Goal: Check status: Check status

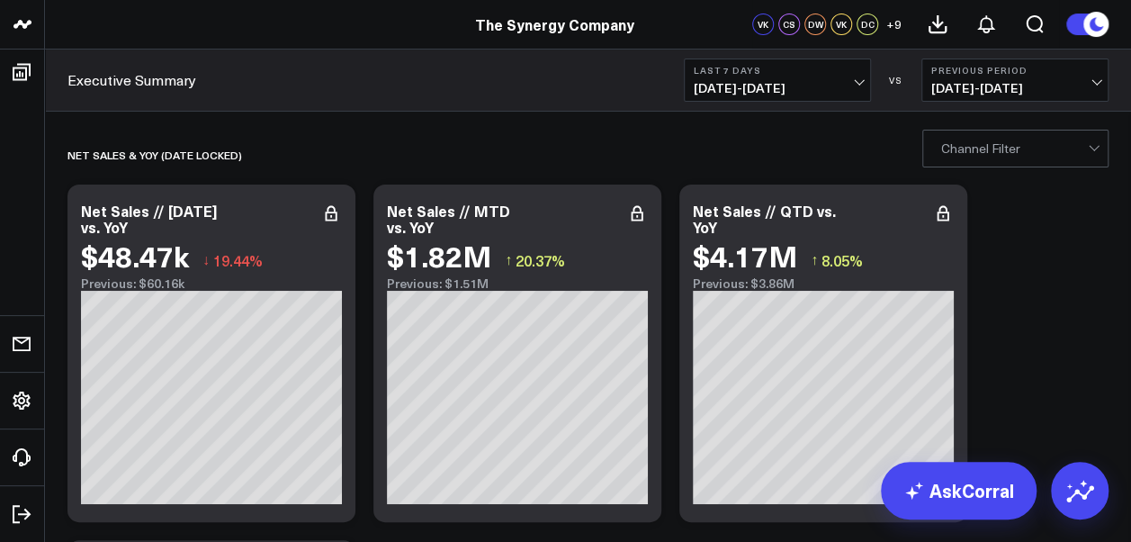
click at [1083, 19] on icon at bounding box center [1099, 24] width 32 height 32
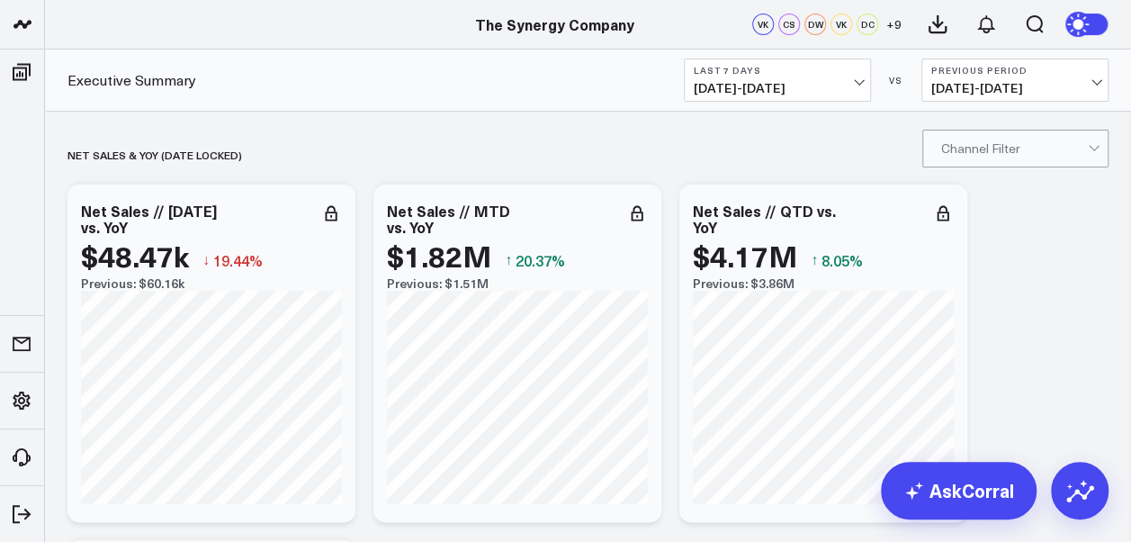
click at [1083, 19] on icon at bounding box center [1080, 24] width 20 height 20
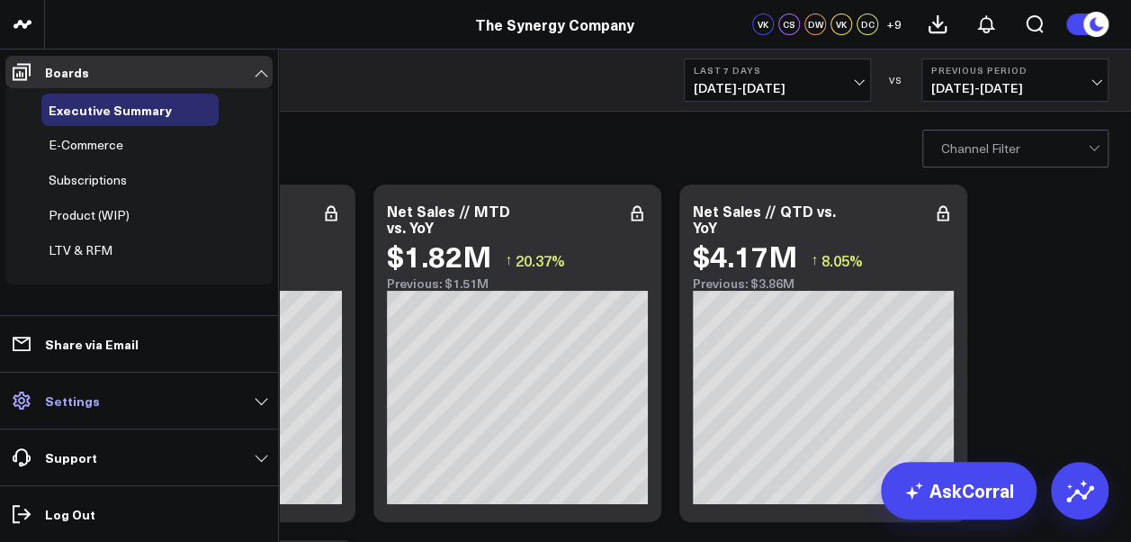
click at [261, 400] on link "Settings" at bounding box center [138, 400] width 267 height 32
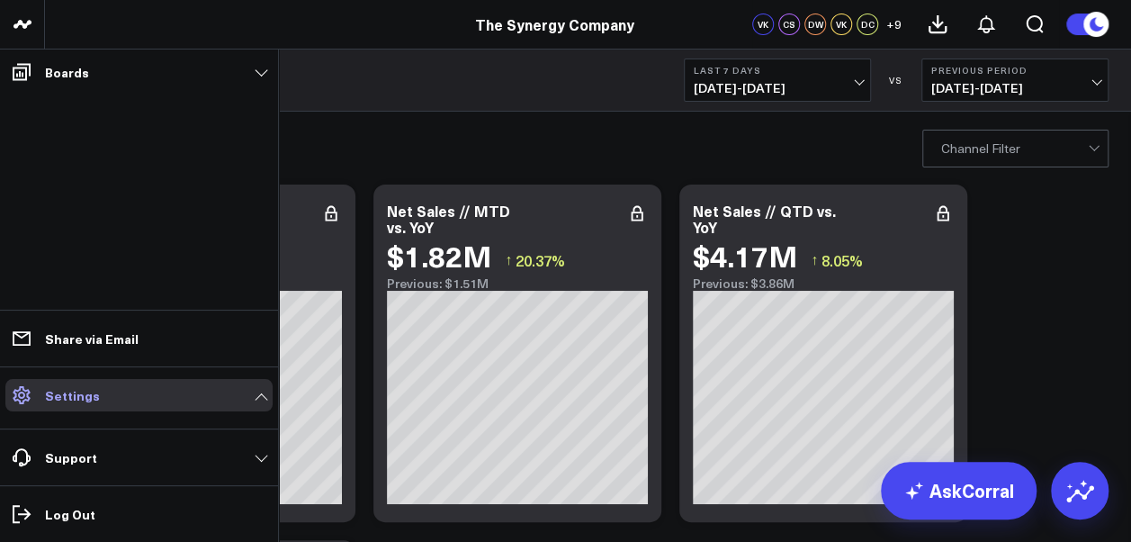
click at [76, 394] on p "Settings" at bounding box center [72, 395] width 55 height 14
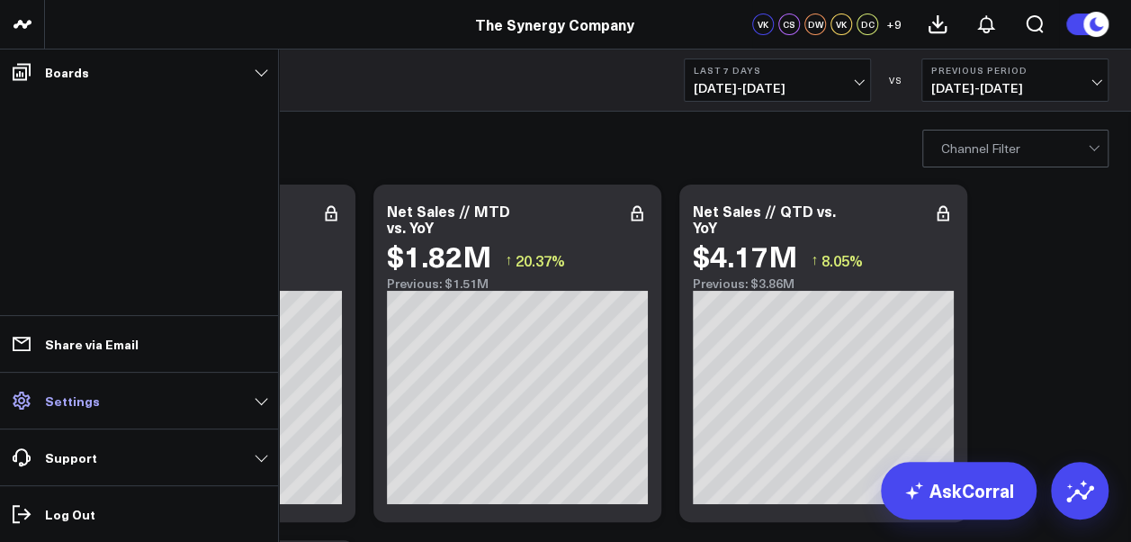
click at [265, 402] on link "Settings" at bounding box center [138, 400] width 267 height 32
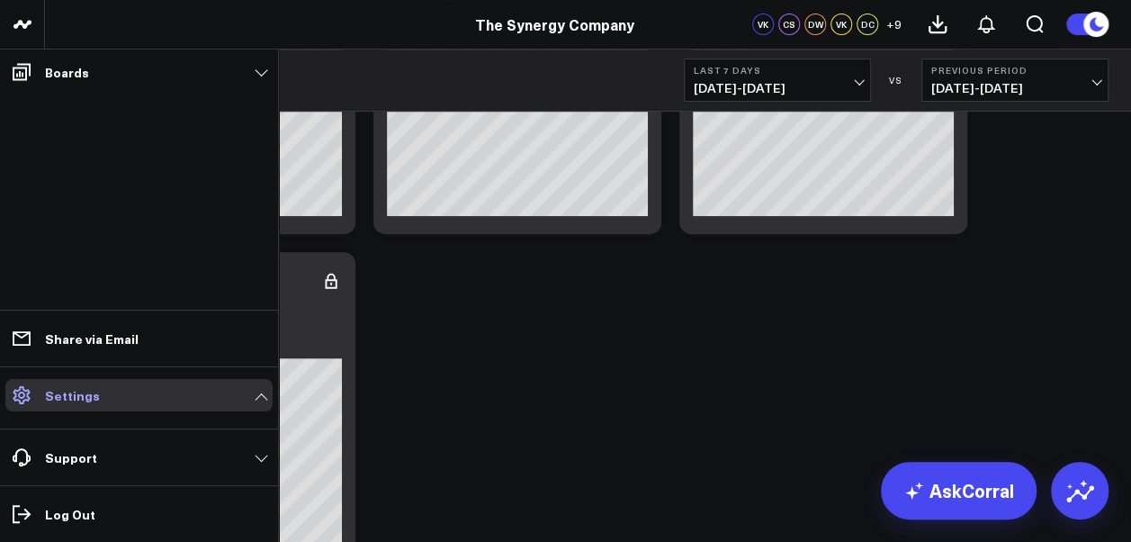
scroll to position [296, 0]
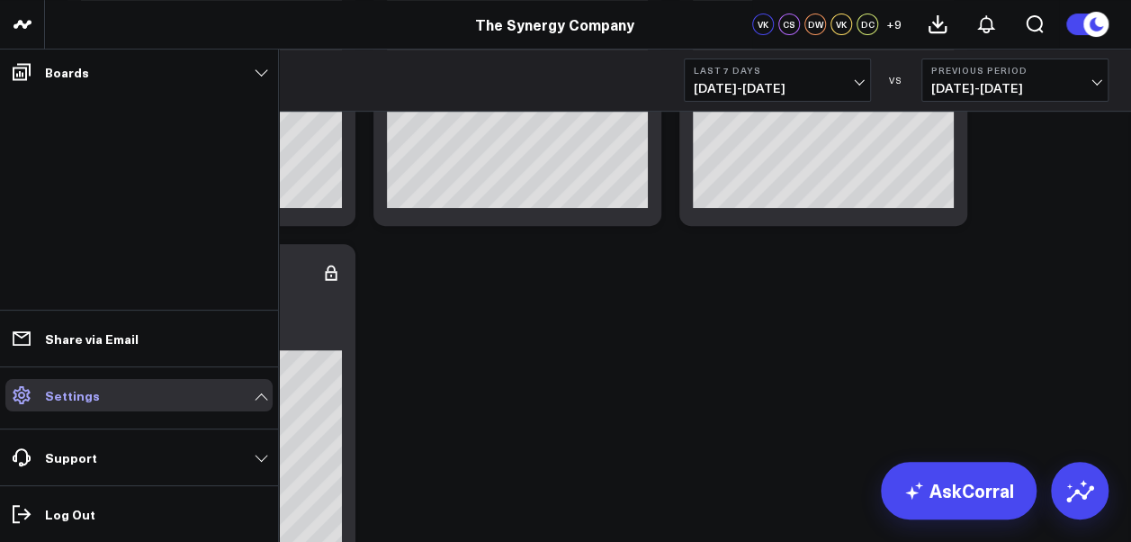
click at [21, 392] on icon at bounding box center [21, 395] width 17 height 18
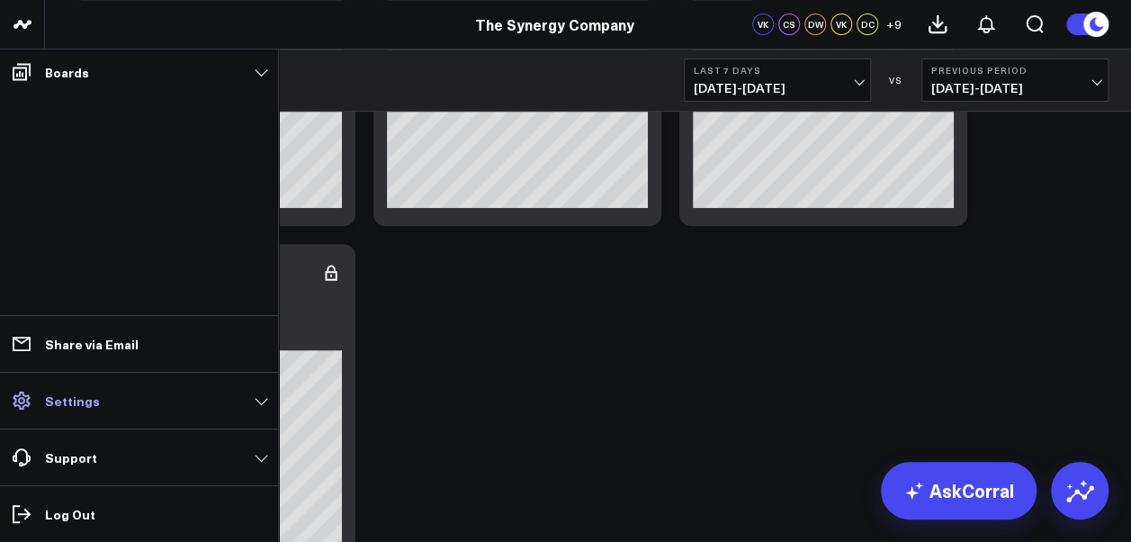
click at [21, 392] on icon at bounding box center [21, 400] width 17 height 18
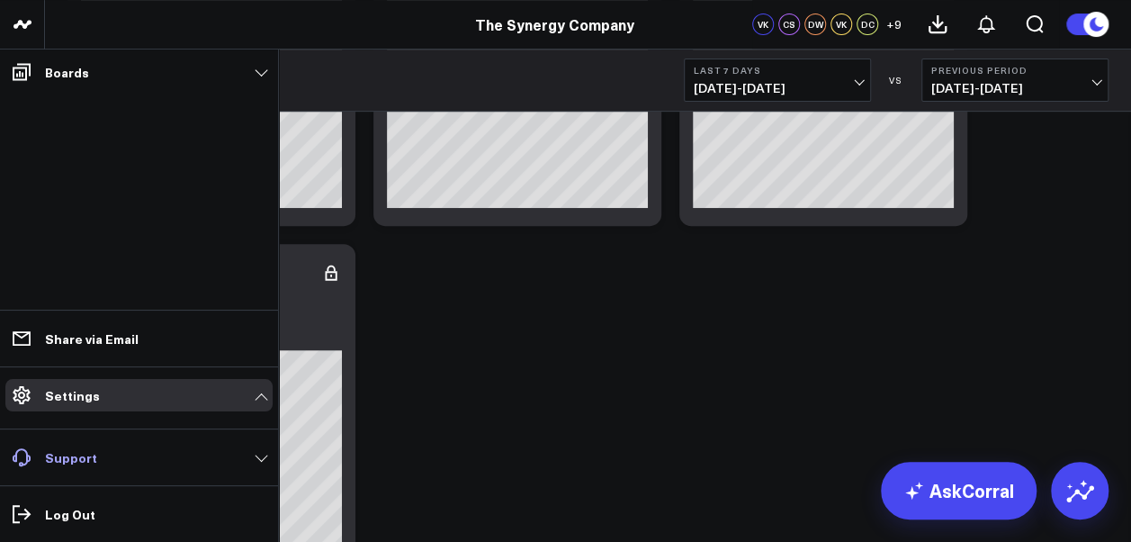
click at [256, 455] on link "Support" at bounding box center [138, 457] width 267 height 32
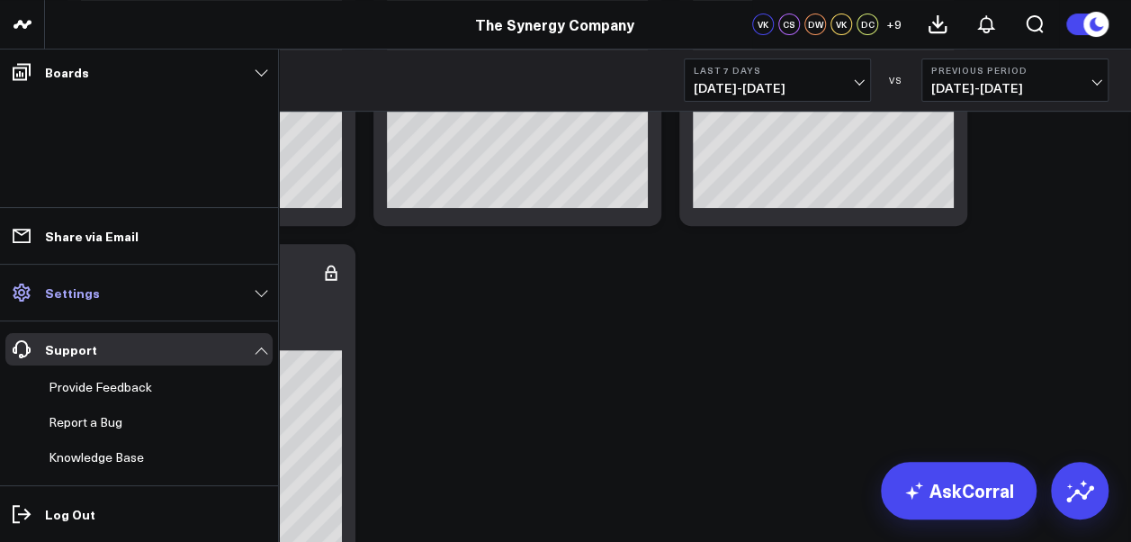
click at [257, 292] on link "Settings" at bounding box center [138, 292] width 267 height 32
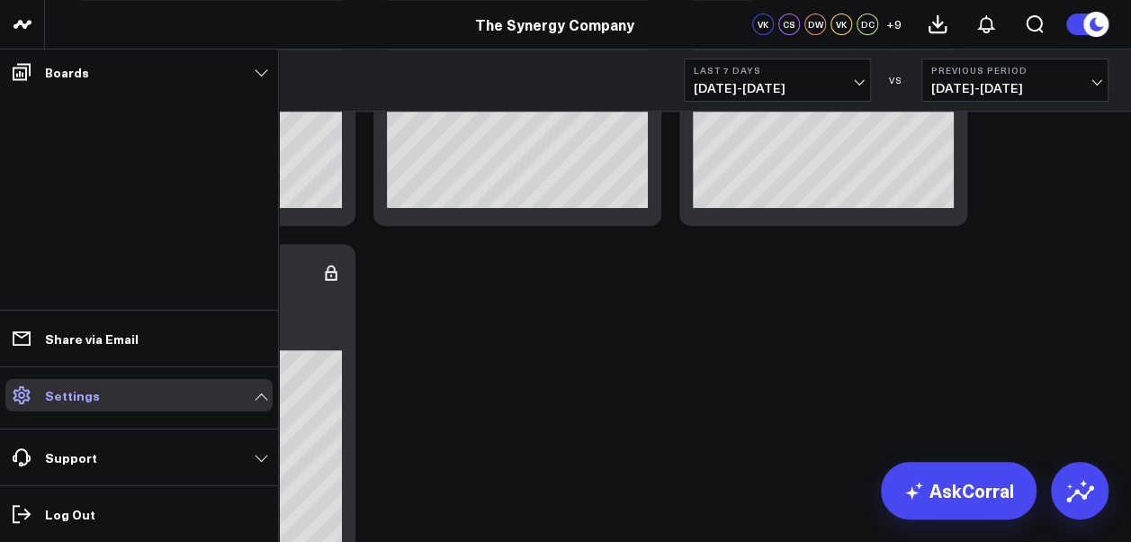
click at [264, 397] on link "Settings" at bounding box center [138, 395] width 267 height 32
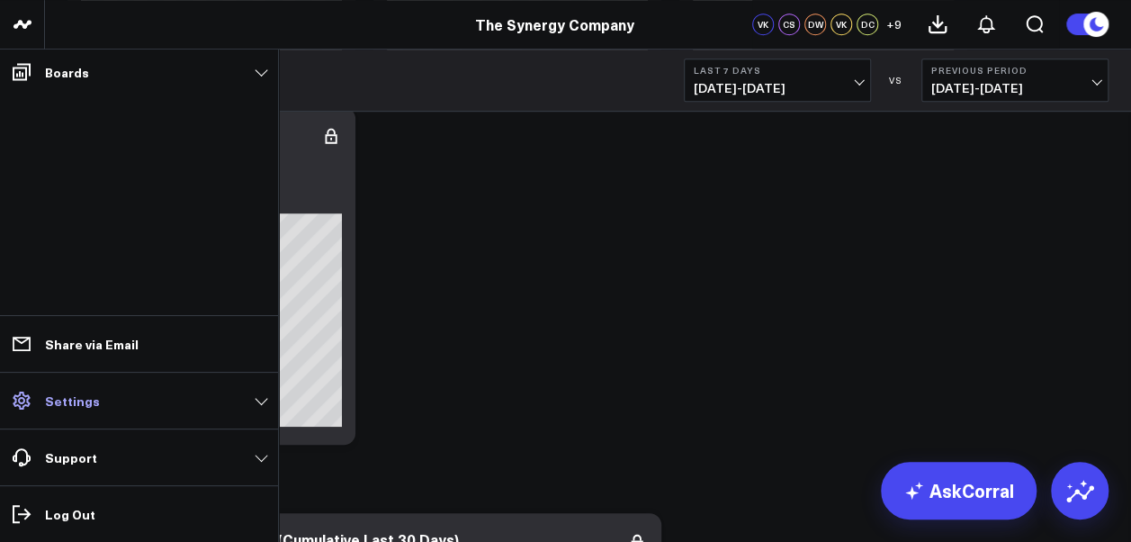
scroll to position [435, 0]
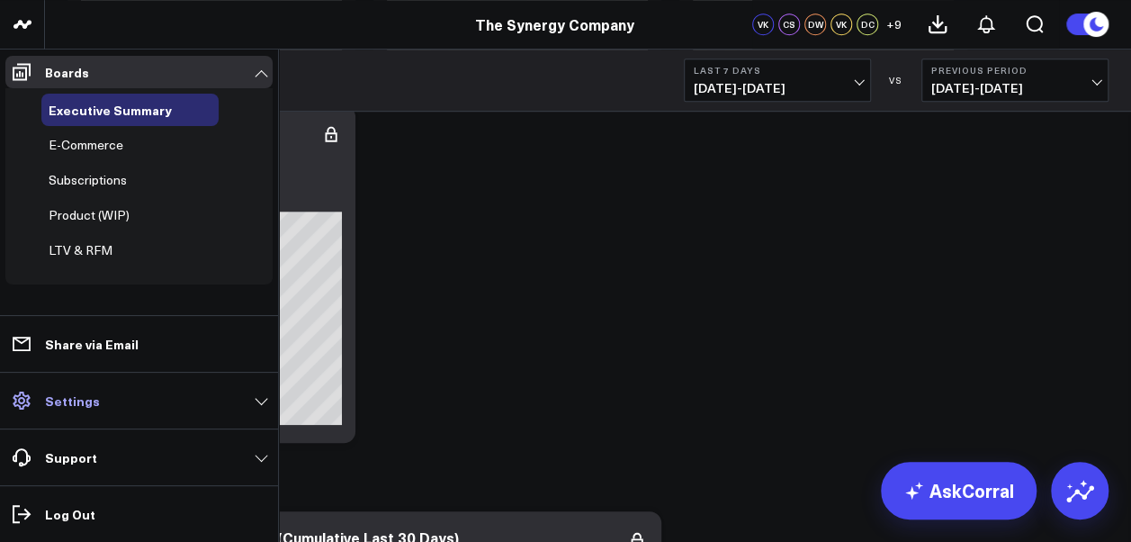
click at [261, 403] on link "Settings" at bounding box center [138, 400] width 267 height 32
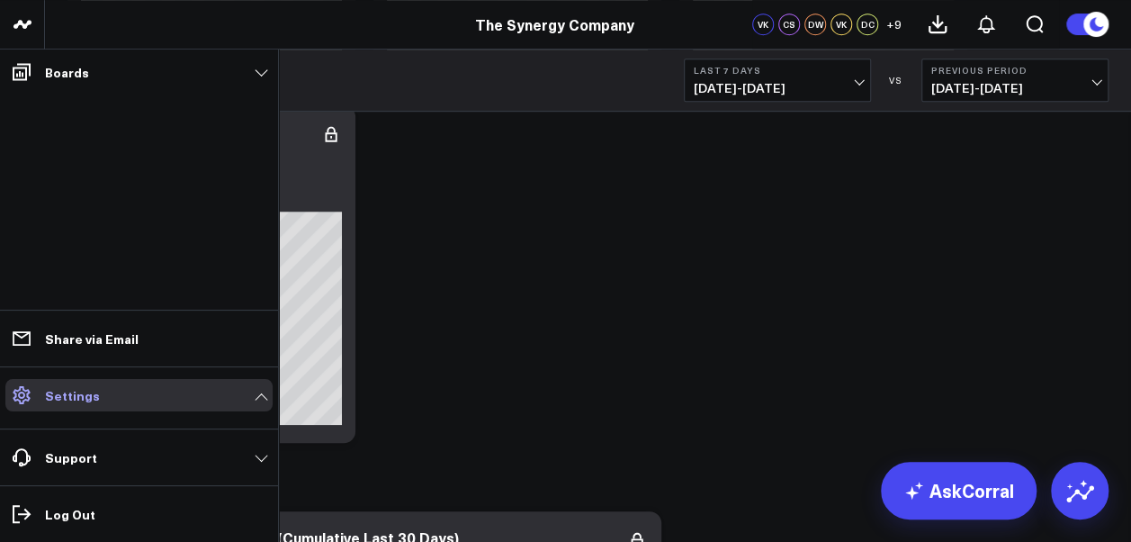
click at [261, 403] on link "Settings" at bounding box center [138, 395] width 267 height 32
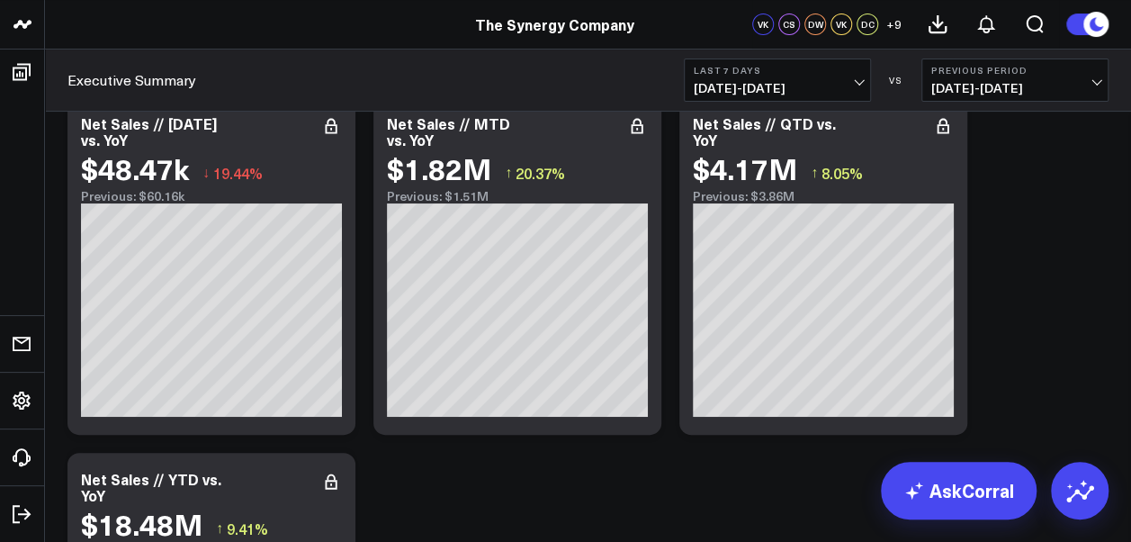
scroll to position [0, 0]
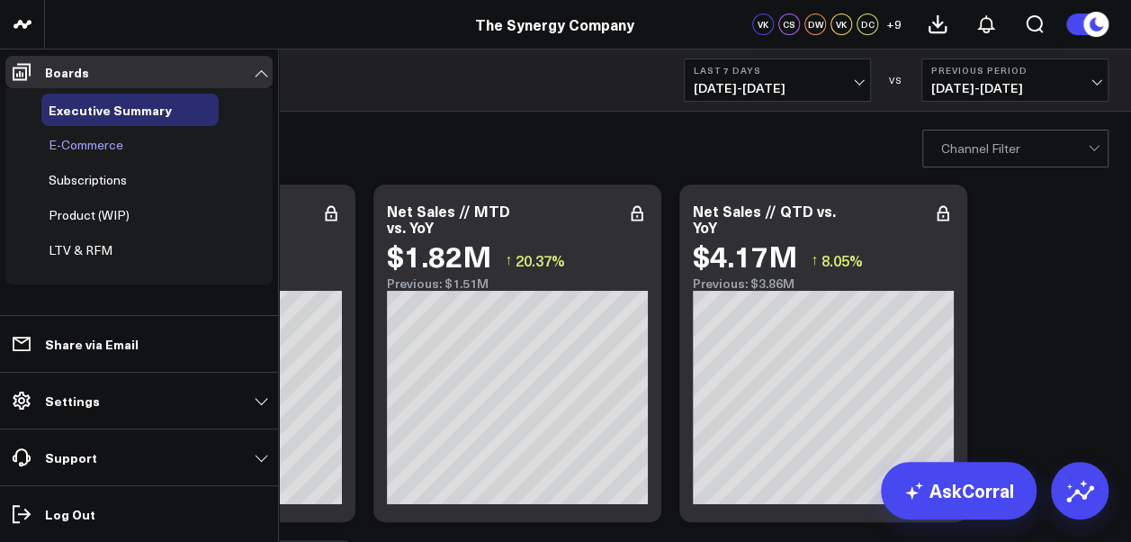
click at [91, 146] on span "E-Commerce" at bounding box center [86, 144] width 75 height 17
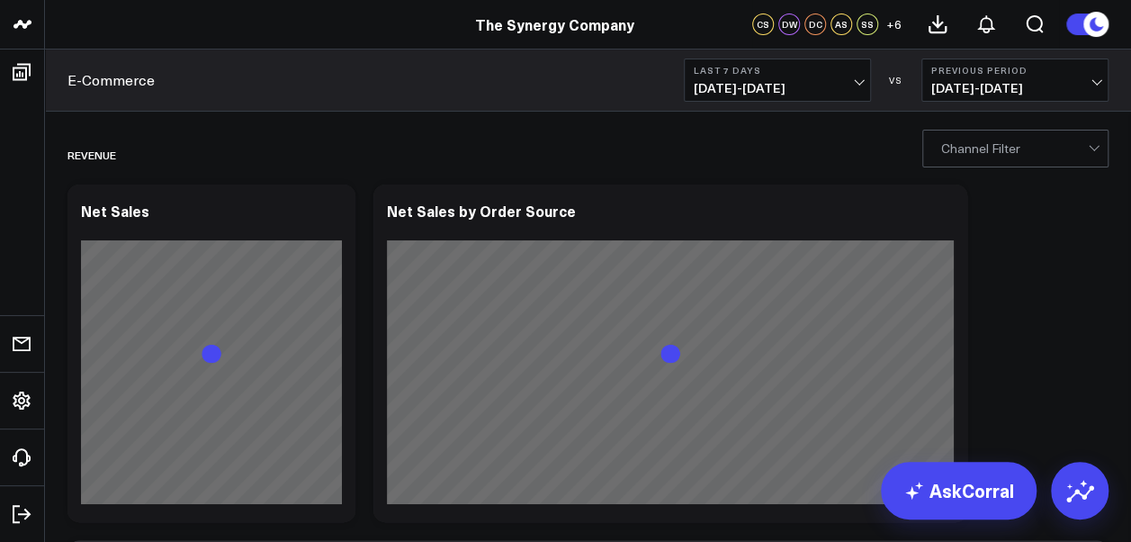
click at [1100, 148] on div at bounding box center [1095, 148] width 15 height 36
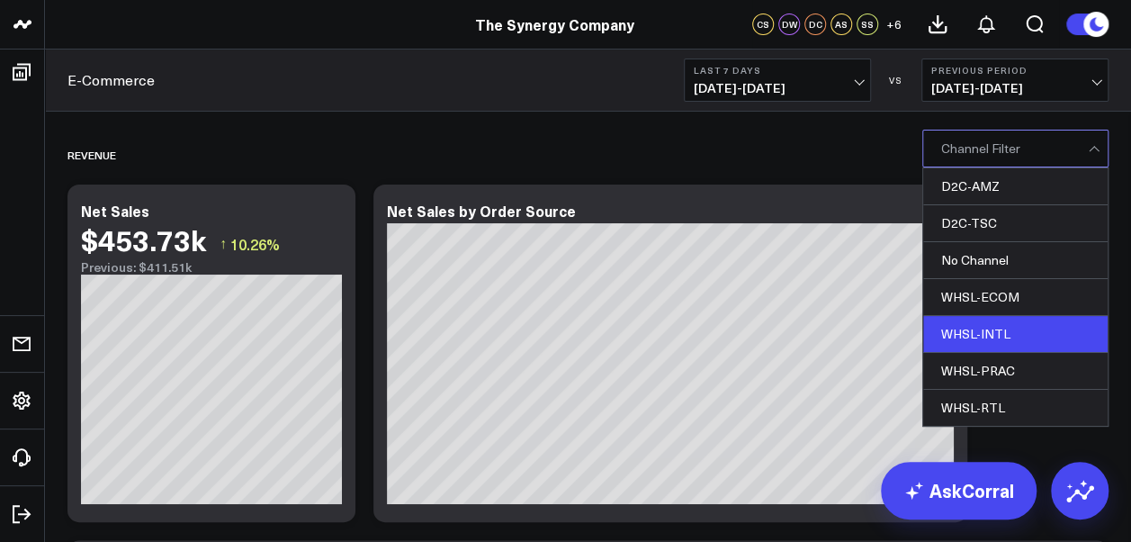
click at [1005, 329] on div "WHSL-INTL" at bounding box center [1015, 334] width 184 height 37
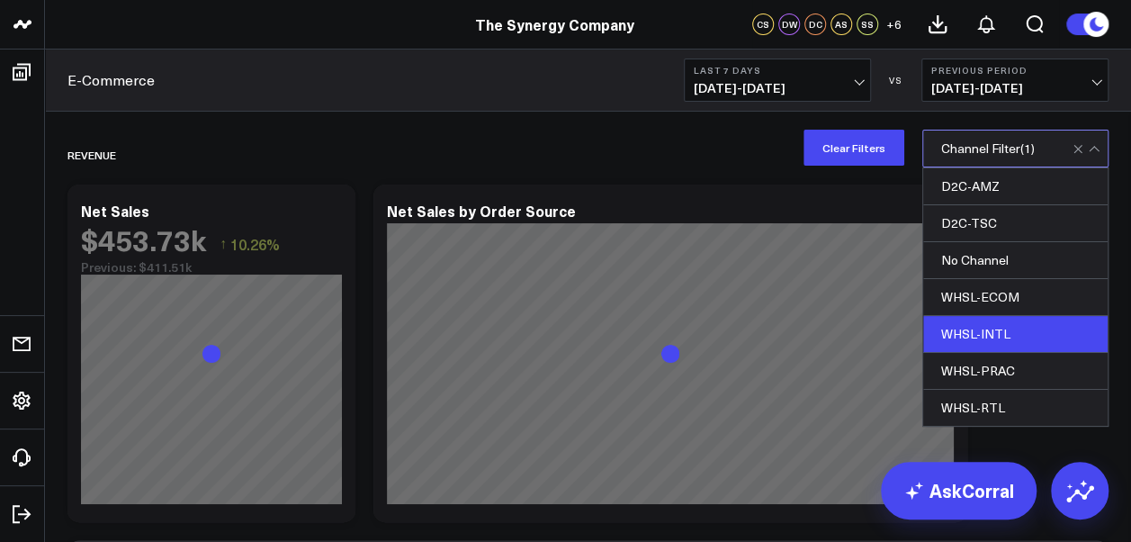
click at [1005, 329] on div "WHSL-INTL" at bounding box center [1015, 334] width 184 height 37
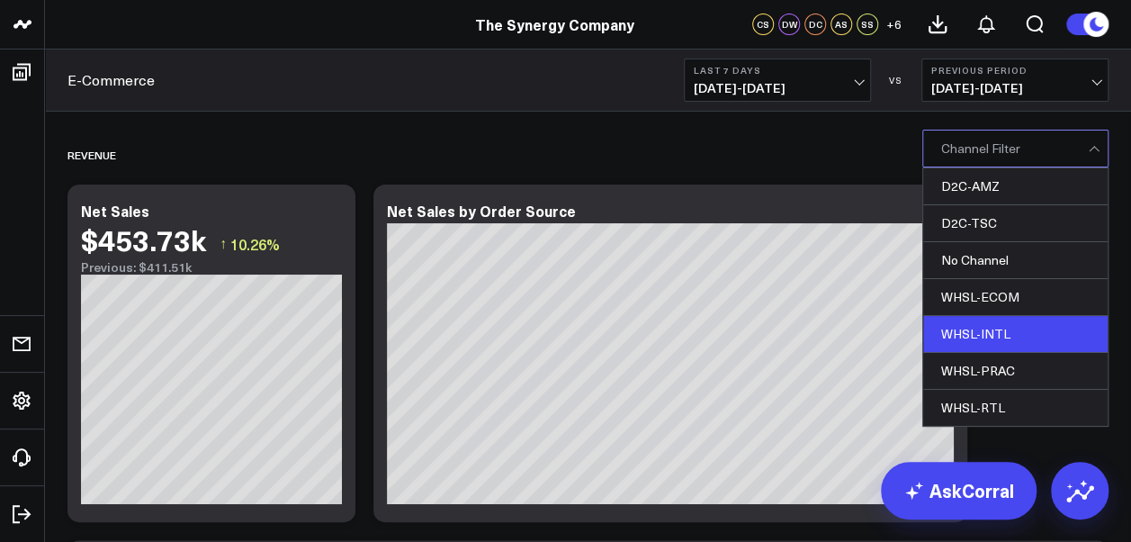
click at [960, 325] on div "WHSL-INTL" at bounding box center [1015, 334] width 184 height 37
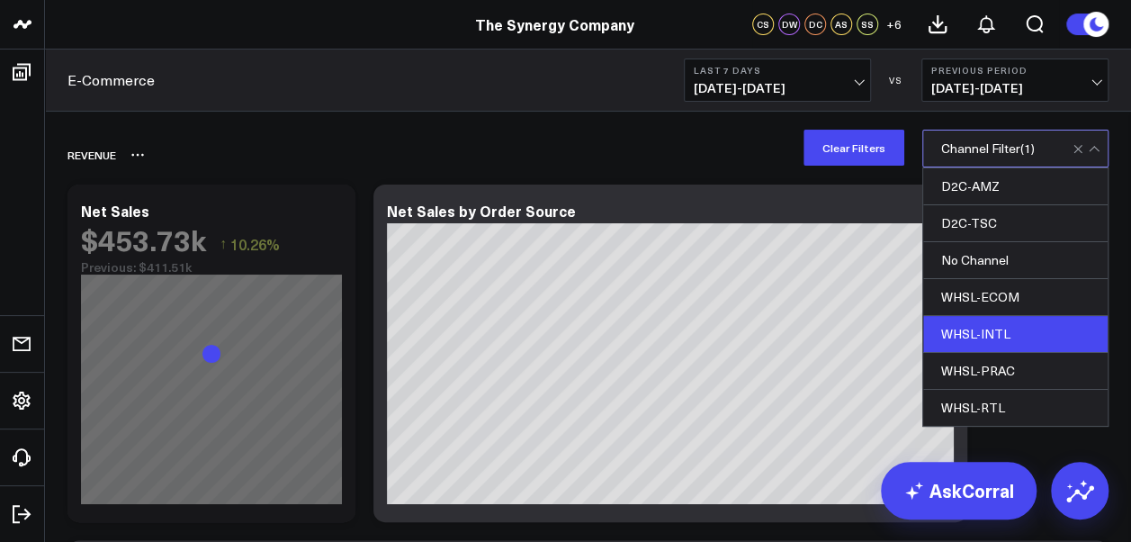
click at [678, 149] on div "REVENUE" at bounding box center [484, 154] width 834 height 41
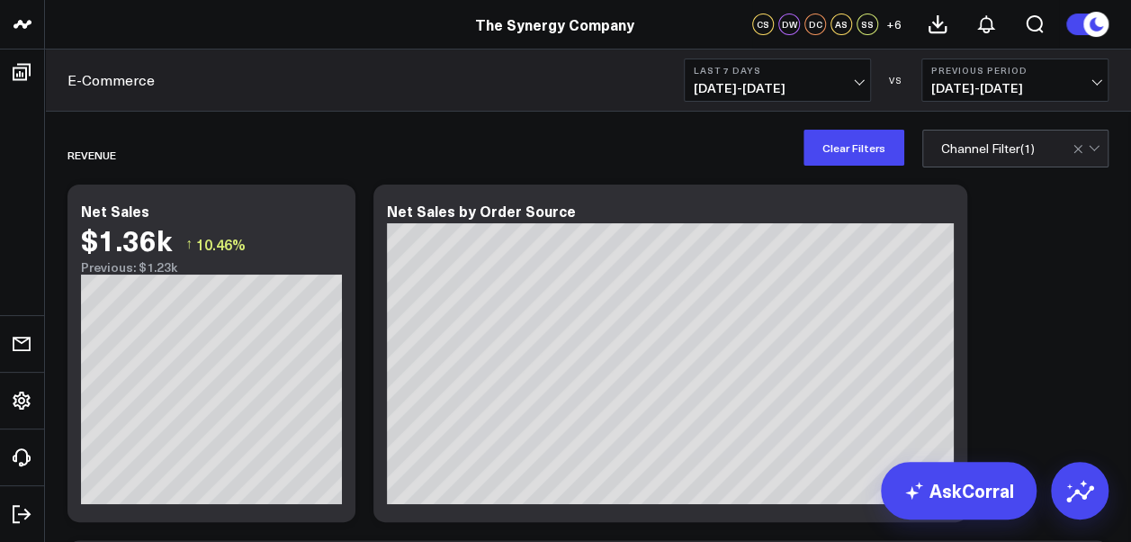
click at [862, 85] on button "Last 7 Days [DATE] - [DATE]" at bounding box center [777, 79] width 187 height 43
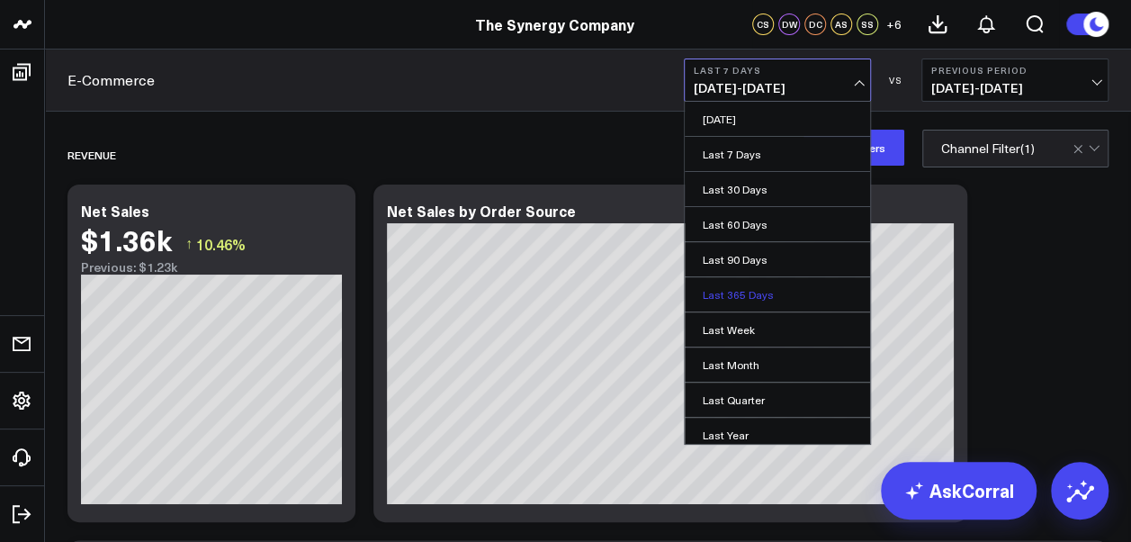
click at [768, 293] on link "Last 365 Days" at bounding box center [777, 294] width 185 height 34
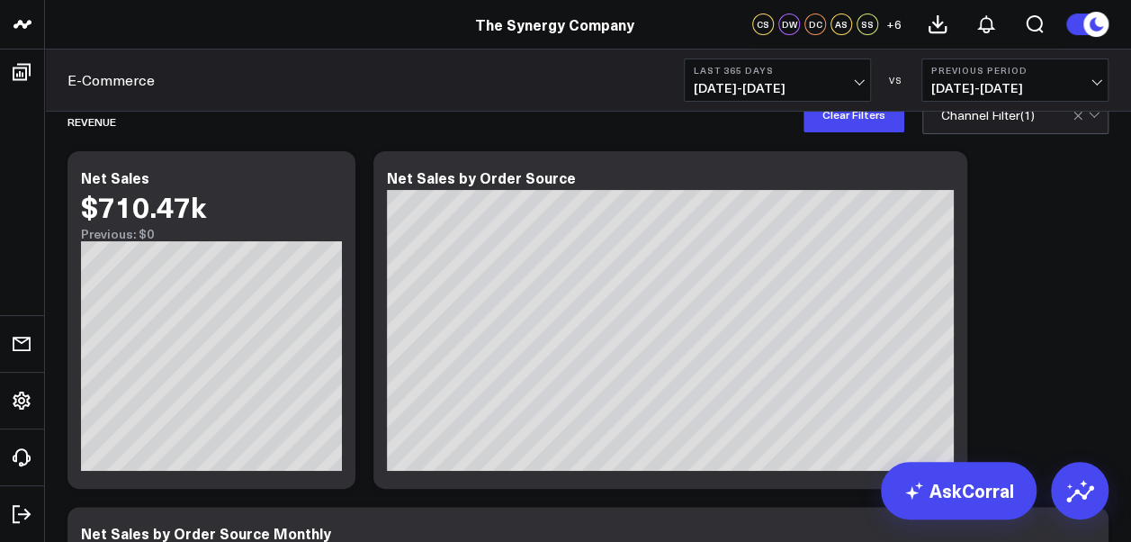
scroll to position [31, 0]
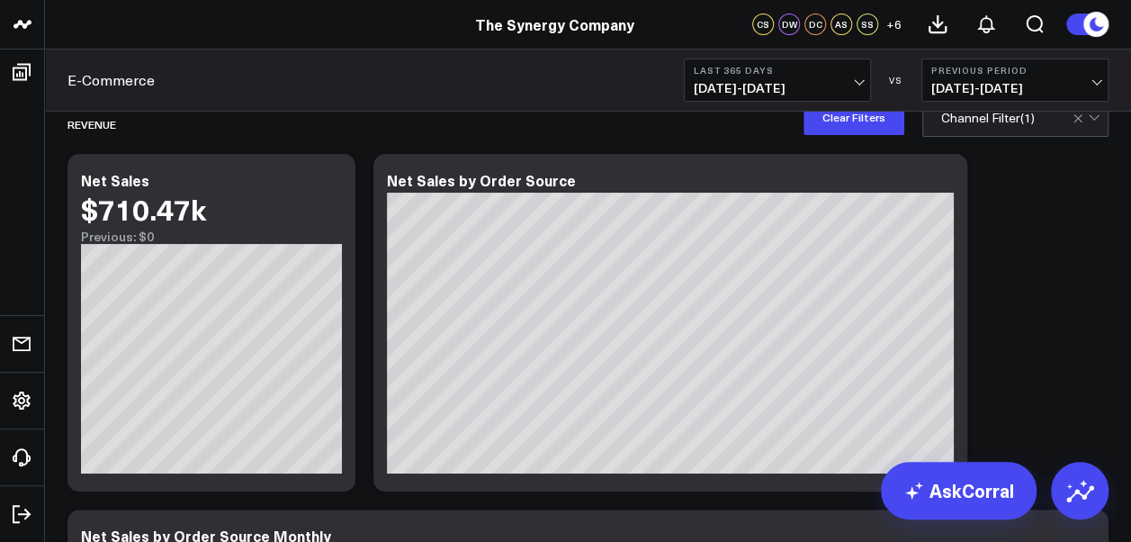
click at [862, 82] on button "Last 365 Days [DATE] - [DATE]" at bounding box center [777, 79] width 187 height 43
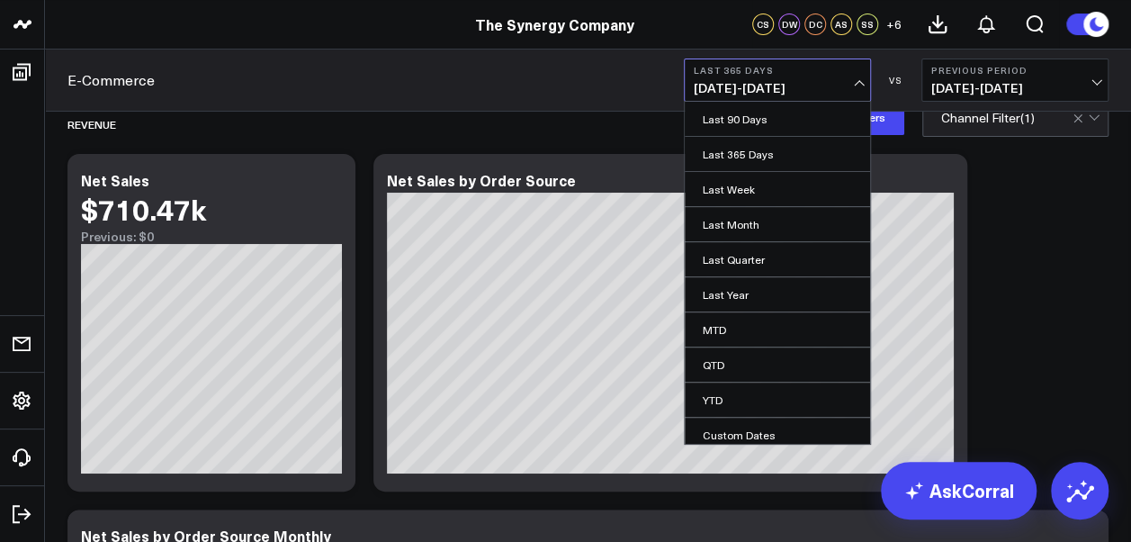
scroll to position [144, 0]
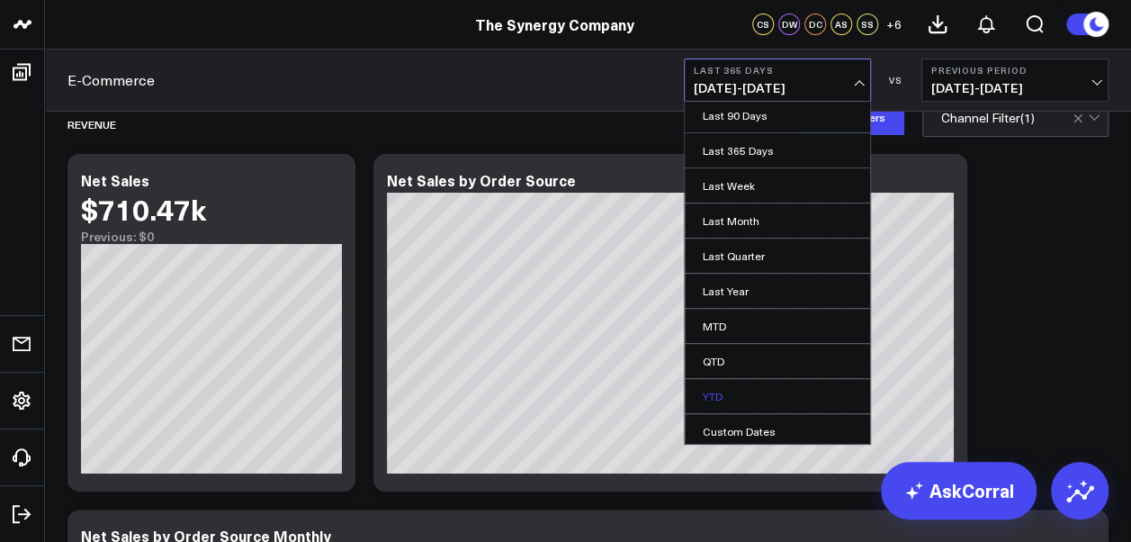
click at [722, 391] on link "YTD" at bounding box center [777, 396] width 185 height 34
